Goal: Transaction & Acquisition: Register for event/course

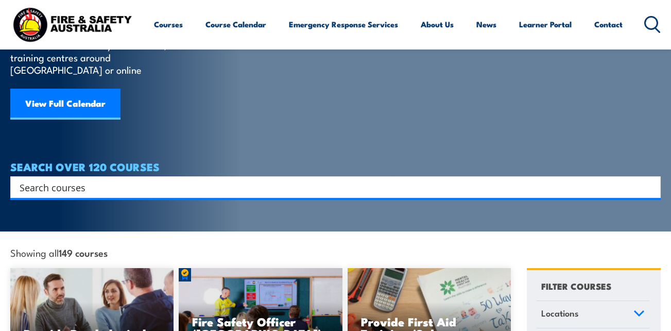
scroll to position [103, 0]
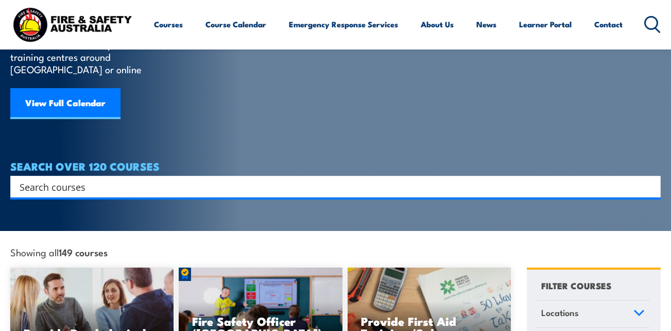
click at [130, 179] on input "Search input" at bounding box center [329, 186] width 618 height 15
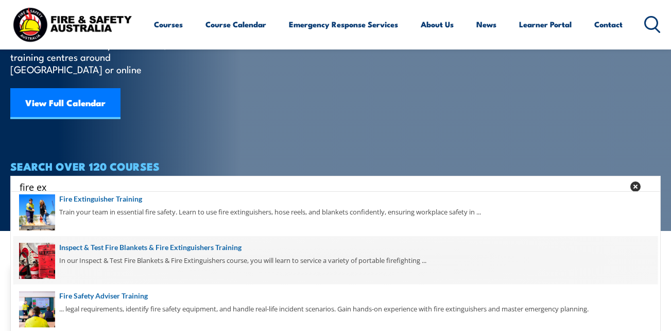
type input "fire ex"
click at [85, 251] on span at bounding box center [335, 260] width 644 height 48
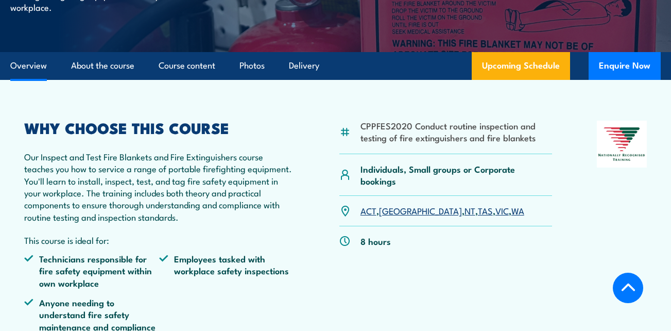
scroll to position [257, 0]
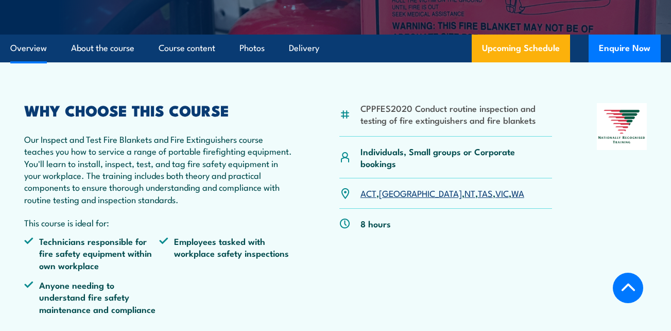
click at [392, 199] on link "[GEOGRAPHIC_DATA]" at bounding box center [420, 192] width 83 height 12
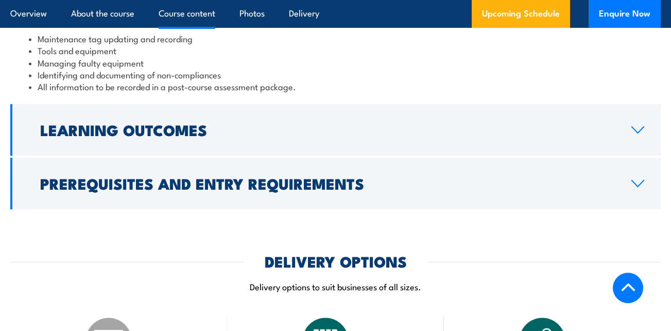
scroll to position [1228, 0]
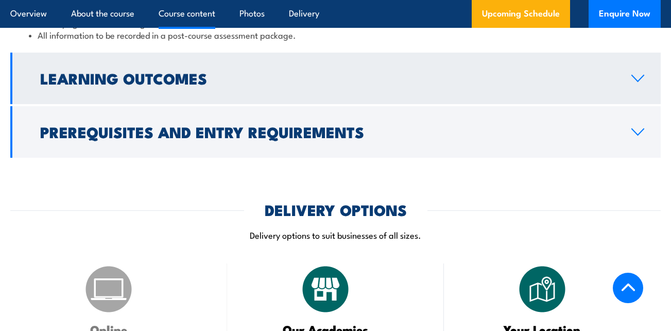
click at [168, 84] on h2 "Learning Outcomes" at bounding box center [327, 77] width 575 height 13
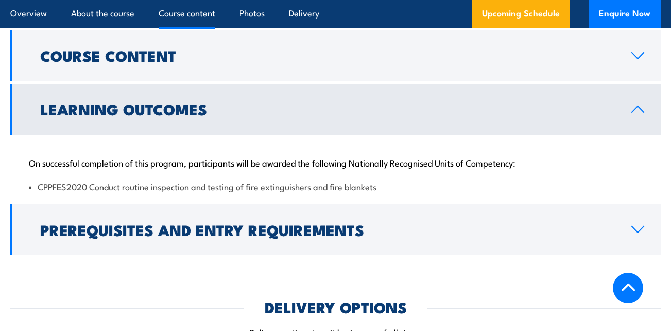
scroll to position [962, 0]
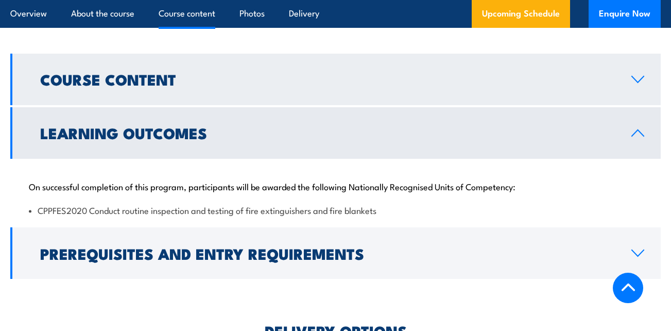
click at [132, 85] on h2 "Course Content" at bounding box center [327, 78] width 575 height 13
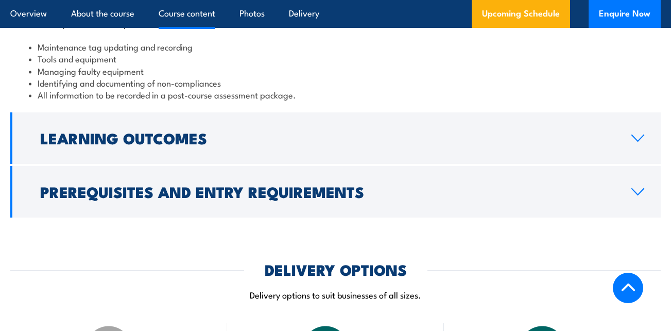
scroll to position [1219, 0]
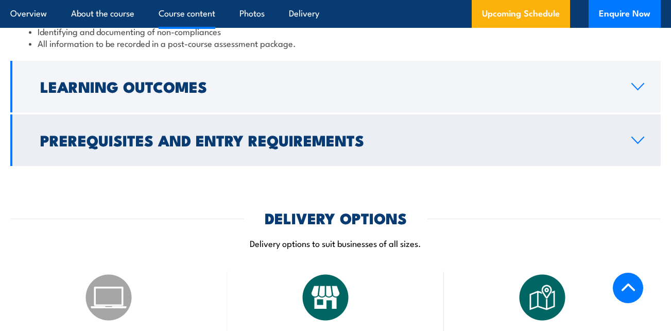
click at [166, 146] on h2 "Prerequisites and Entry Requirements" at bounding box center [327, 139] width 575 height 13
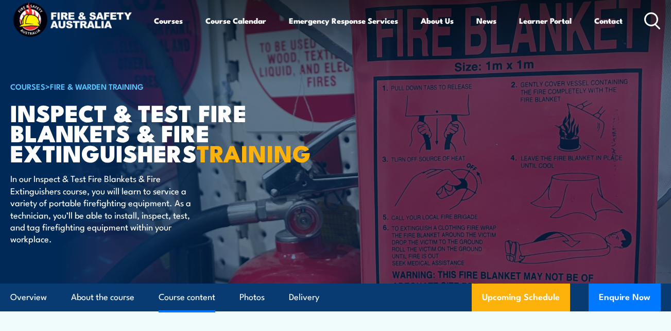
scroll to position [0, 0]
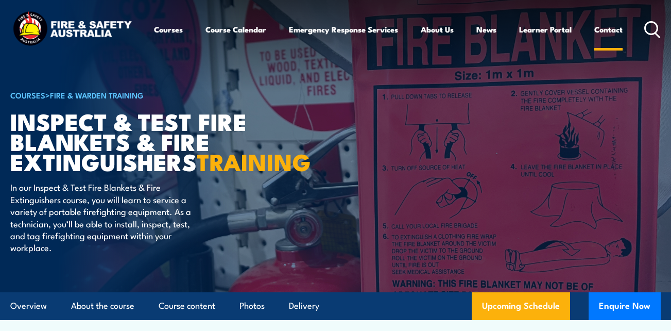
click at [607, 29] on link "Contact" at bounding box center [608, 29] width 28 height 25
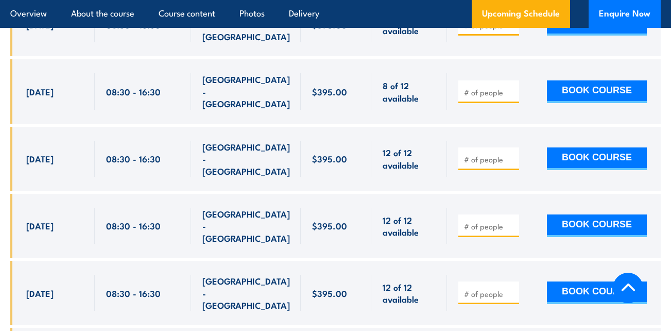
scroll to position [1957, 0]
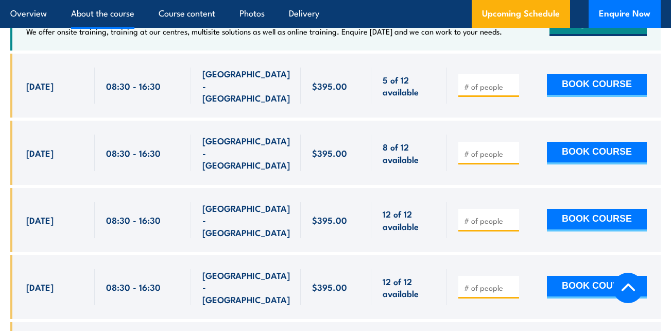
click at [107, 13] on link "About the course" at bounding box center [102, 13] width 63 height 27
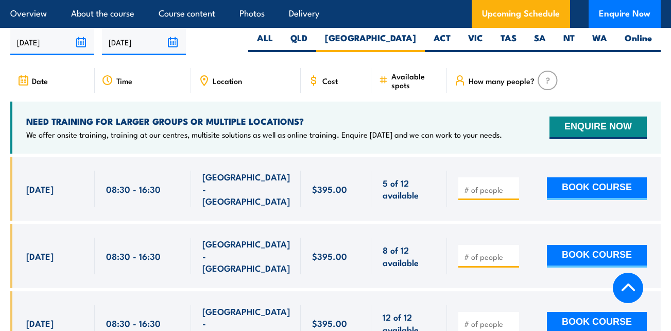
scroll to position [1957, 0]
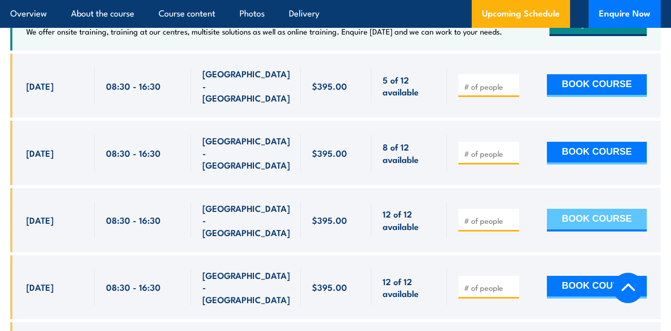
click at [615, 209] on button "BOOK COURSE" at bounding box center [597, 220] width 100 height 23
click at [511, 215] on input "1" at bounding box center [489, 220] width 51 height 10
type input "2"
click at [595, 209] on button "BOOK COURSE" at bounding box center [597, 220] width 100 height 23
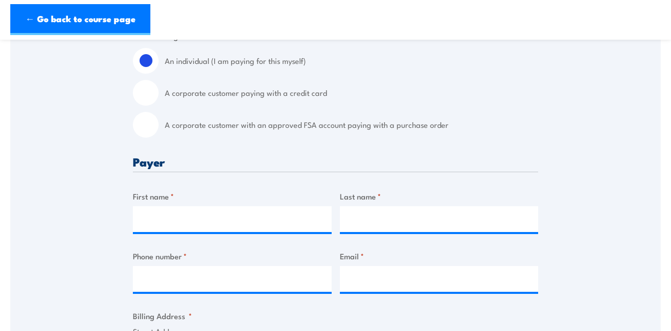
scroll to position [309, 0]
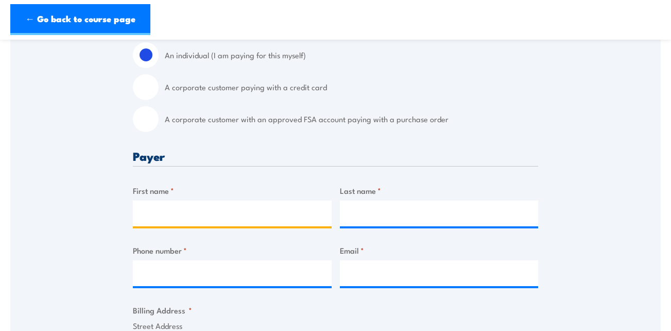
click at [219, 211] on input "First name *" at bounding box center [232, 213] width 199 height 26
type input "[PERSON_NAME]"
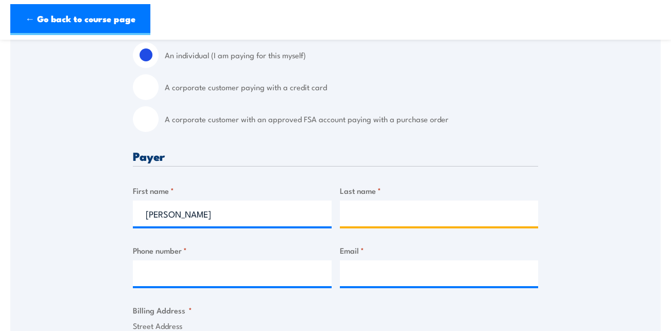
type input "[PERSON_NAME]"
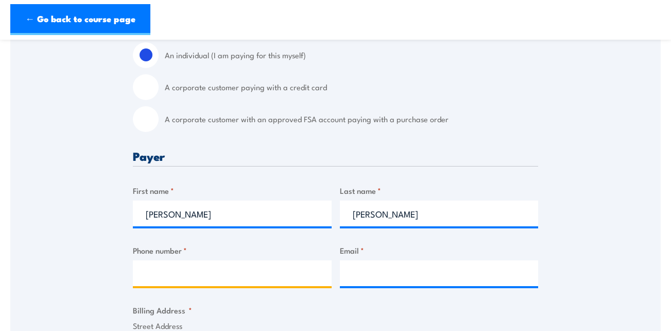
type input "0418498318"
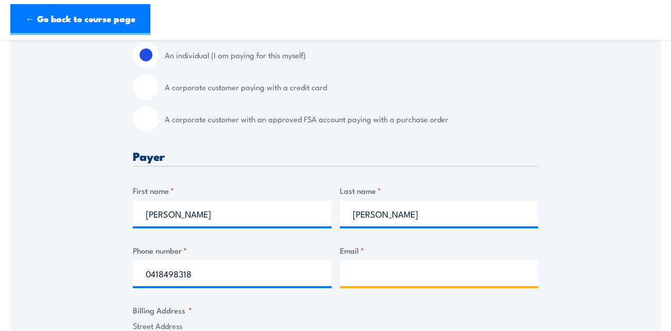
type input "[PERSON_NAME][EMAIL_ADDRESS][PERSON_NAME][DOMAIN_NAME]"
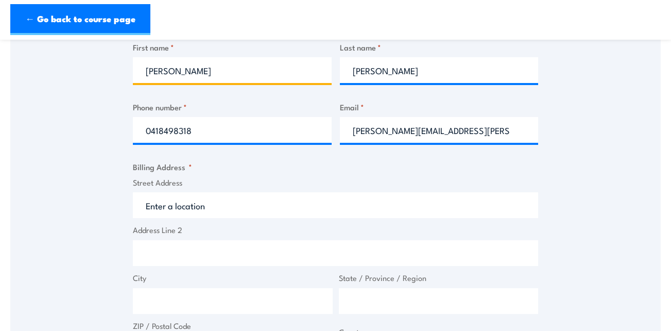
scroll to position [463, 0]
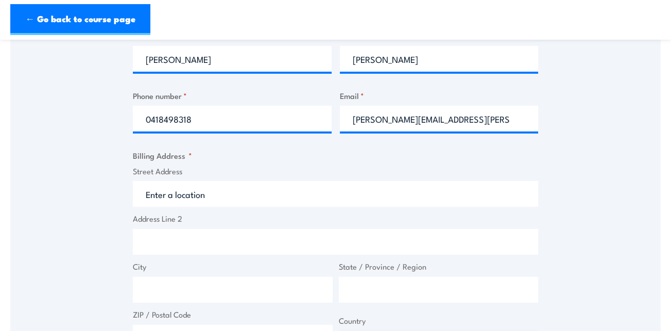
click at [247, 193] on input "Street Address" at bounding box center [335, 194] width 405 height 26
type input "[STREET_ADDRESS]"
type input "[GEOGRAPHIC_DATA]"
type input "2777"
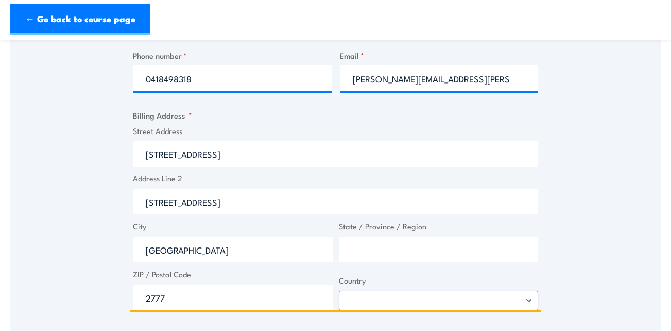
scroll to position [515, 0]
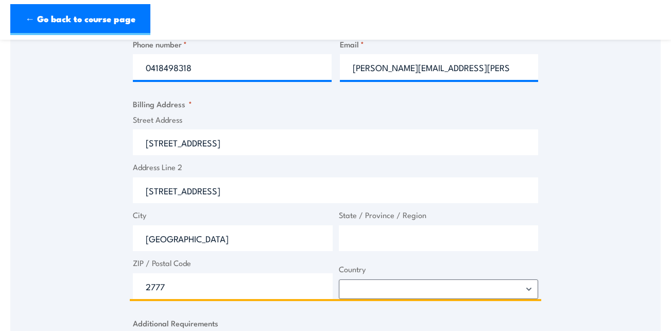
click at [229, 188] on input "[STREET_ADDRESS]" at bounding box center [335, 190] width 405 height 26
type input "2"
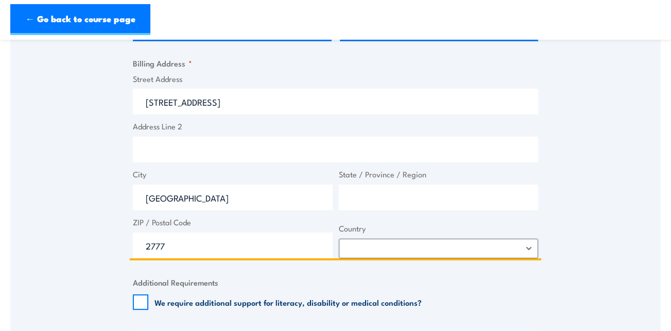
scroll to position [566, 0]
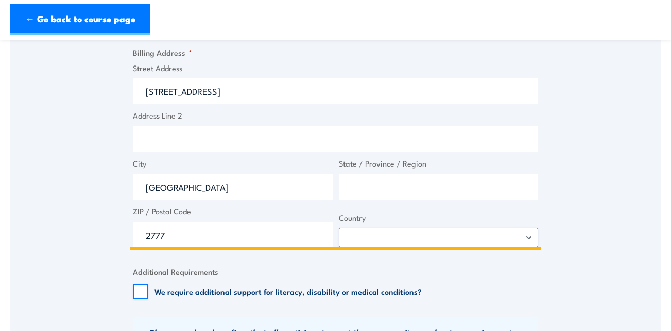
click at [370, 186] on input "State / Province / Region" at bounding box center [439, 187] width 200 height 26
type input "[GEOGRAPHIC_DATA]"
click at [364, 240] on select "[GEOGRAPHIC_DATA] [GEOGRAPHIC_DATA] [GEOGRAPHIC_DATA] [US_STATE] [GEOGRAPHIC_DA…" at bounding box center [439, 238] width 200 height 20
select select "[GEOGRAPHIC_DATA]"
click at [339, 228] on select "[GEOGRAPHIC_DATA] [GEOGRAPHIC_DATA] [GEOGRAPHIC_DATA] [US_STATE] [GEOGRAPHIC_DA…" at bounding box center [439, 238] width 200 height 20
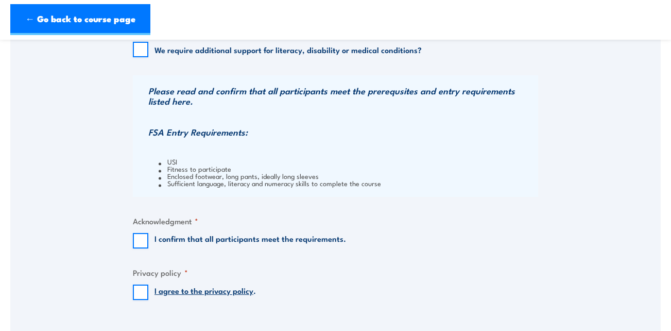
scroll to position [824, 0]
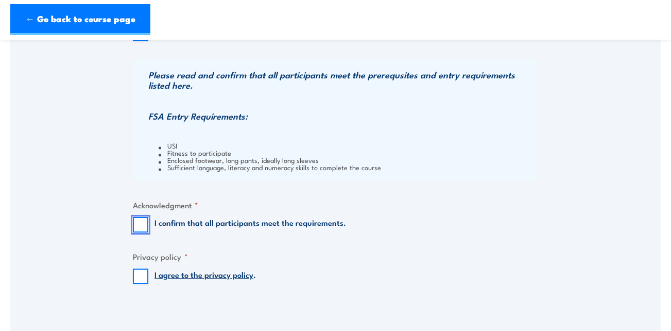
click at [142, 224] on input "I confirm that all participants meet the requirements." at bounding box center [140, 224] width 15 height 15
checkbox input "true"
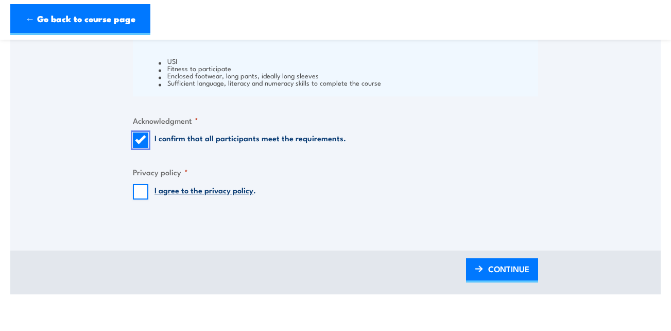
scroll to position [927, 0]
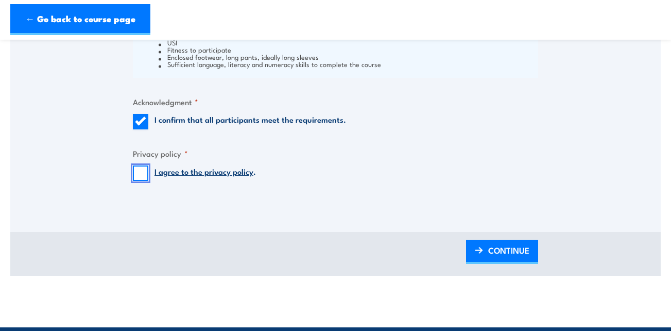
click at [142, 172] on input "I agree to the privacy policy ." at bounding box center [140, 172] width 15 height 15
checkbox input "true"
drag, startPoint x: 493, startPoint y: 247, endPoint x: 489, endPoint y: 239, distance: 9.5
click at [493, 247] on span "CONTINUE" at bounding box center [508, 249] width 41 height 27
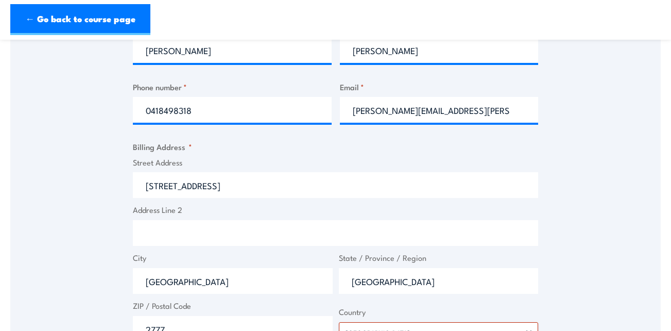
scroll to position [529, 0]
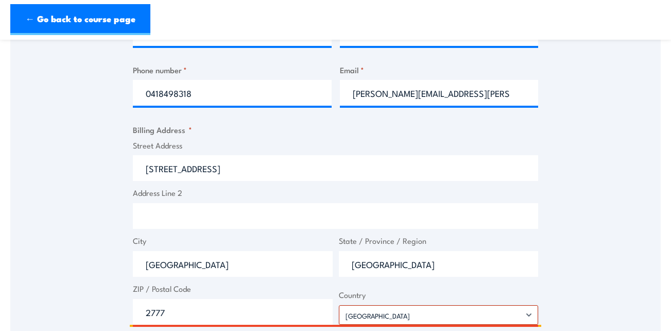
click at [269, 174] on input "[STREET_ADDRESS]" at bounding box center [335, 168] width 405 height 26
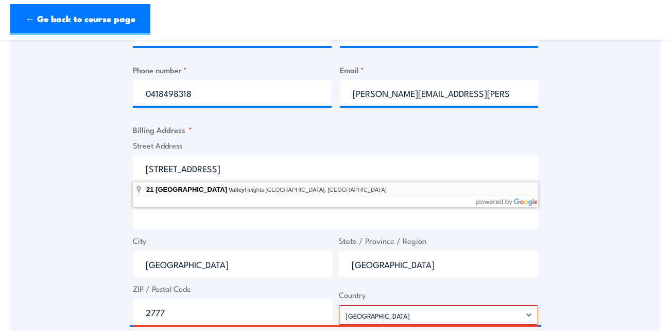
type input "[STREET_ADDRESS]"
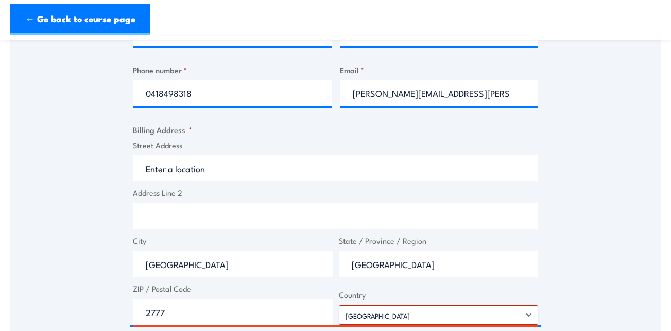
type input "[STREET_ADDRESS]"
type input "[GEOGRAPHIC_DATA]"
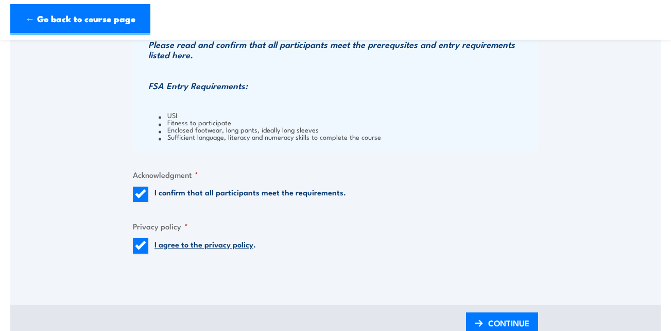
scroll to position [941, 0]
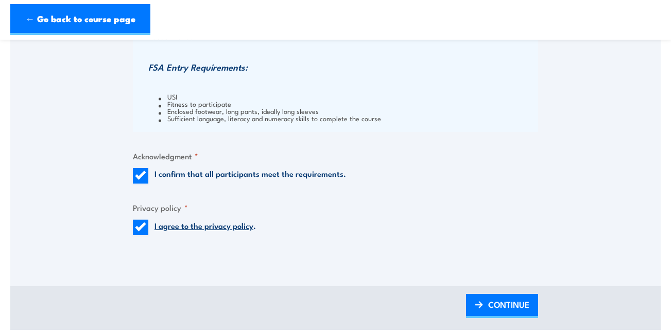
drag, startPoint x: 487, startPoint y: 304, endPoint x: 444, endPoint y: 272, distance: 53.5
click at [487, 304] on link "CONTINUE" at bounding box center [502, 306] width 72 height 24
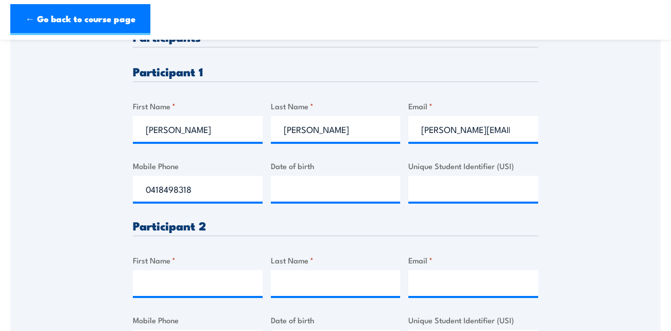
scroll to position [309, 0]
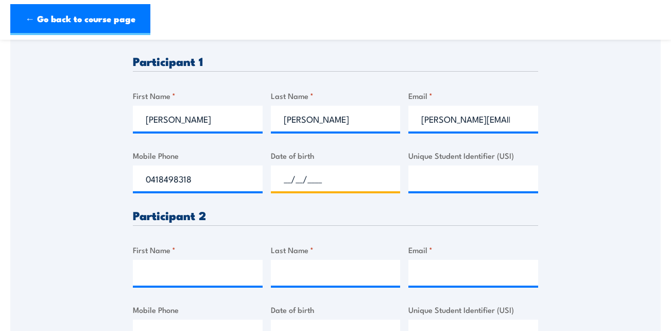
click at [326, 179] on input "__/__/____" at bounding box center [336, 178] width 130 height 26
type input "[DATE]"
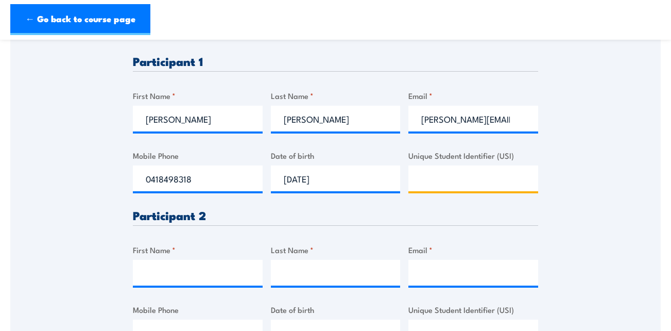
click at [468, 178] on input "Unique Student Identifier (USI)" at bounding box center [473, 178] width 130 height 26
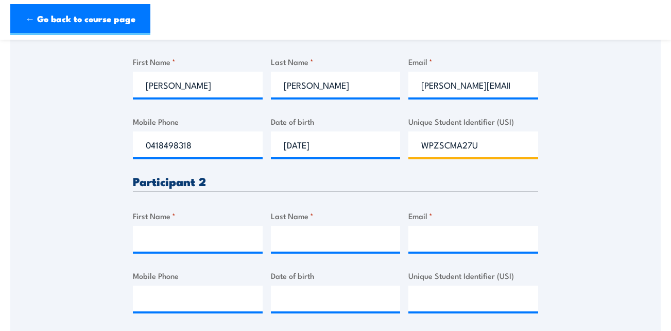
scroll to position [360, 0]
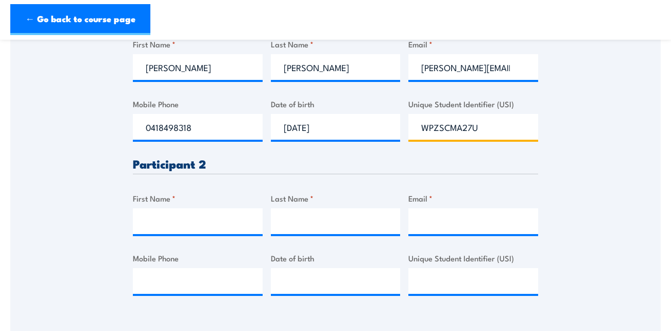
type input "WPZSCMA27U"
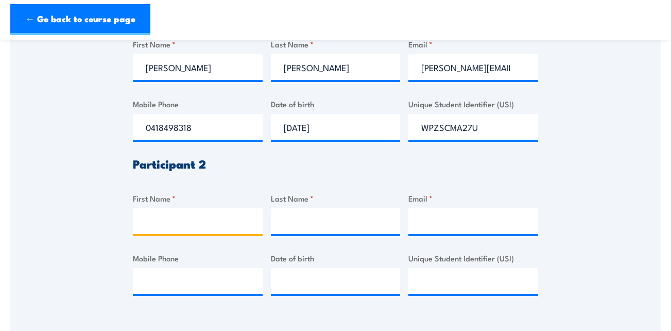
click at [196, 223] on input "First Name *" at bounding box center [198, 221] width 130 height 26
type input "[PERSON_NAME]"
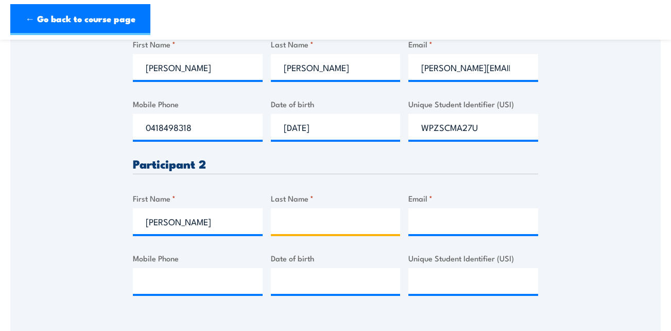
click at [306, 229] on input "Last Name *" at bounding box center [336, 221] width 130 height 26
type input "c"
type input "[PERSON_NAME]"
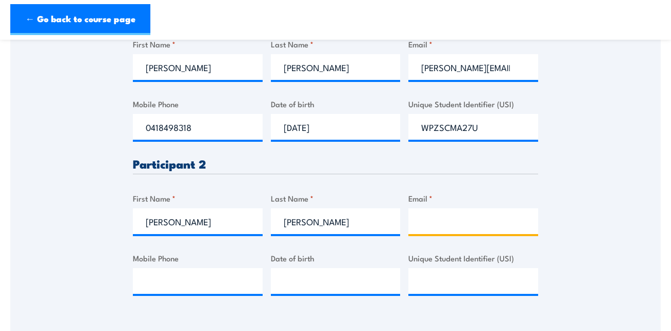
click at [478, 232] on input "Email *" at bounding box center [473, 221] width 130 height 26
type input "[PERSON_NAME][EMAIL_ADDRESS][PERSON_NAME][DOMAIN_NAME]"
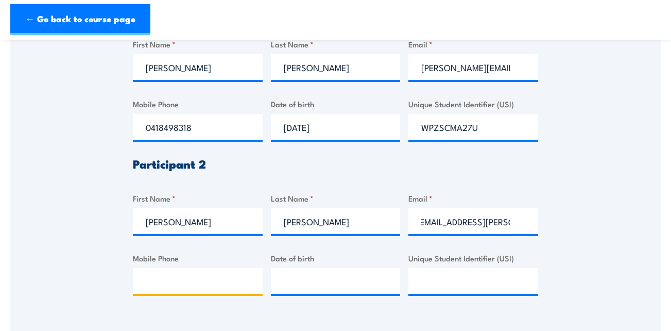
click at [203, 285] on input "Mobile Phone" at bounding box center [198, 281] width 130 height 26
type input "0438216657"
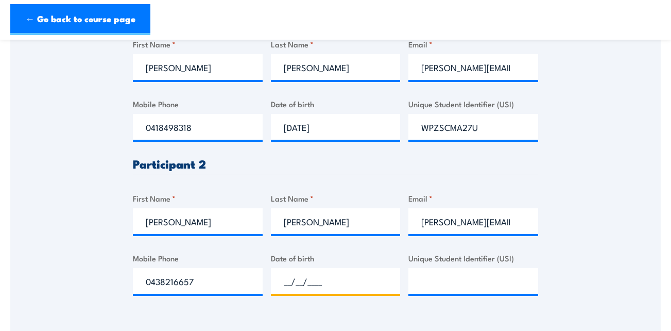
click at [313, 284] on input "__/__/____" at bounding box center [336, 281] width 130 height 26
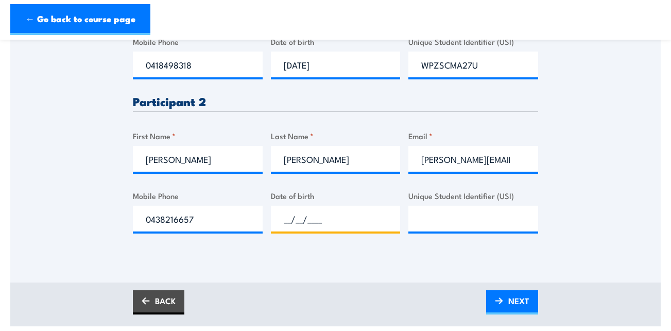
scroll to position [463, 0]
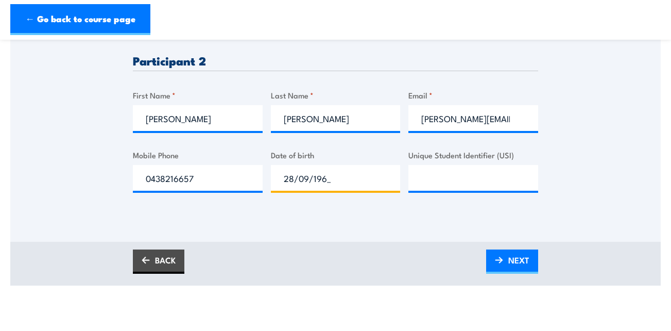
type input "[DATE]"
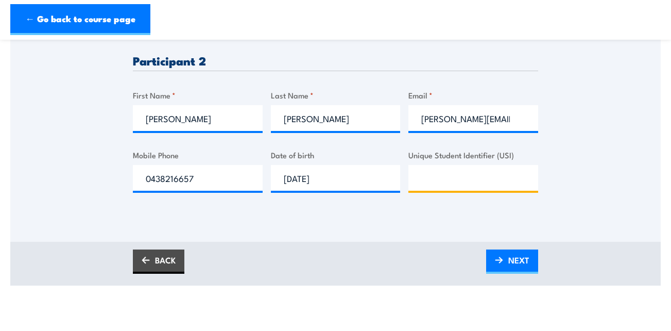
click at [428, 183] on input "Unique Student Identifier (USI)" at bounding box center [473, 178] width 130 height 26
type input "FETFAZEPY3"
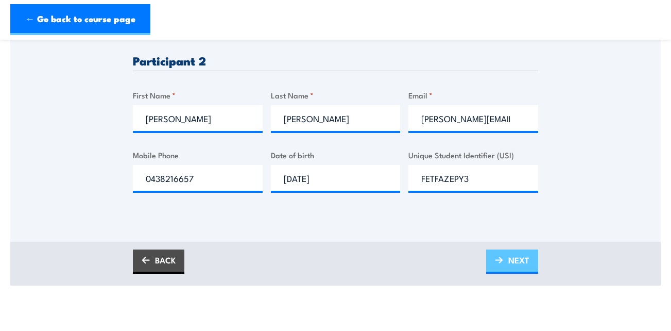
click at [517, 257] on span "NEXT" at bounding box center [518, 259] width 21 height 27
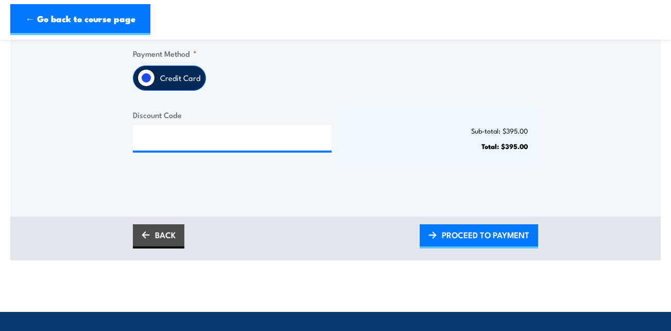
scroll to position [309, 0]
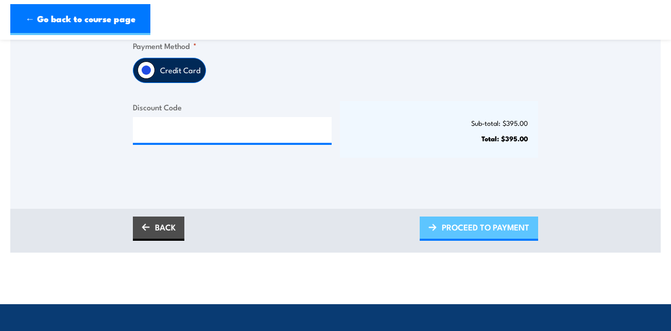
click at [465, 222] on span "PROCEED TO PAYMENT" at bounding box center [486, 226] width 88 height 27
